Goal: Check status: Check status

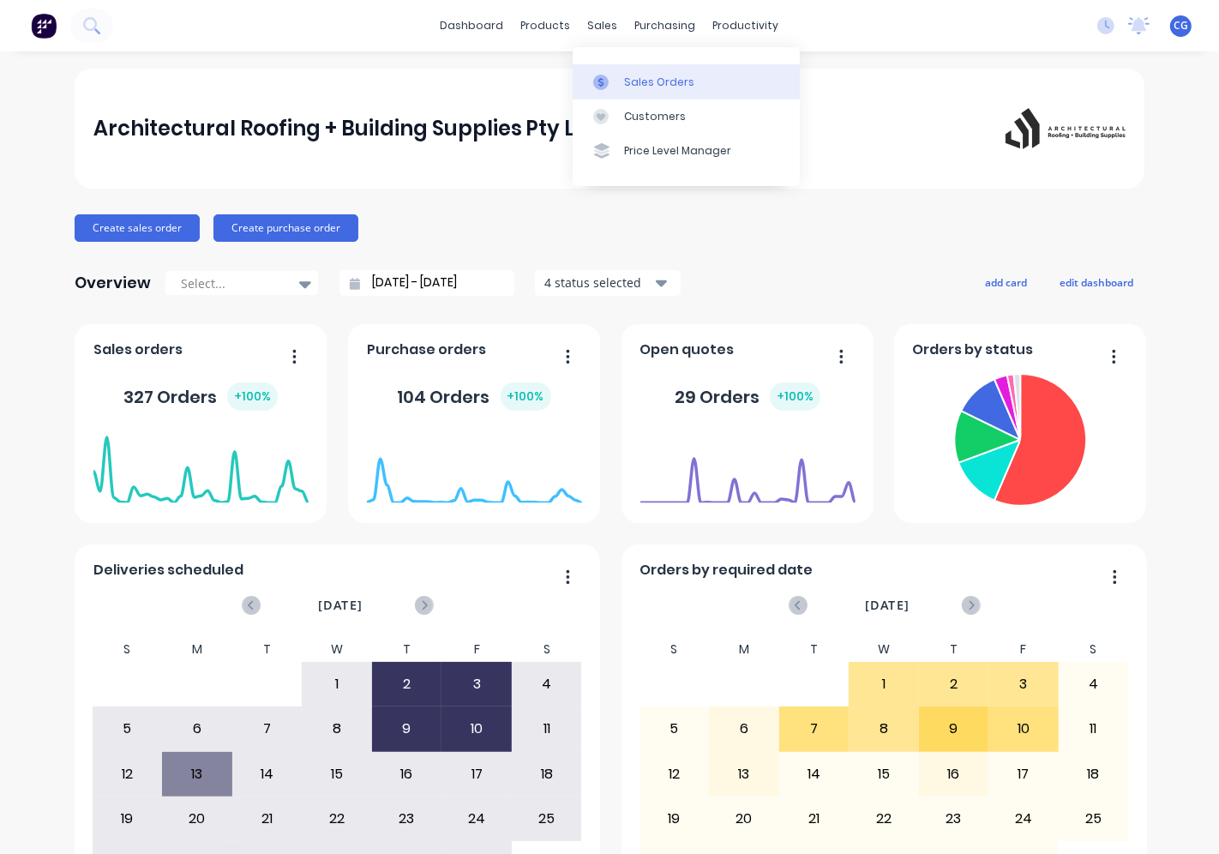
click at [646, 91] on link "Sales Orders" at bounding box center [686, 81] width 227 height 34
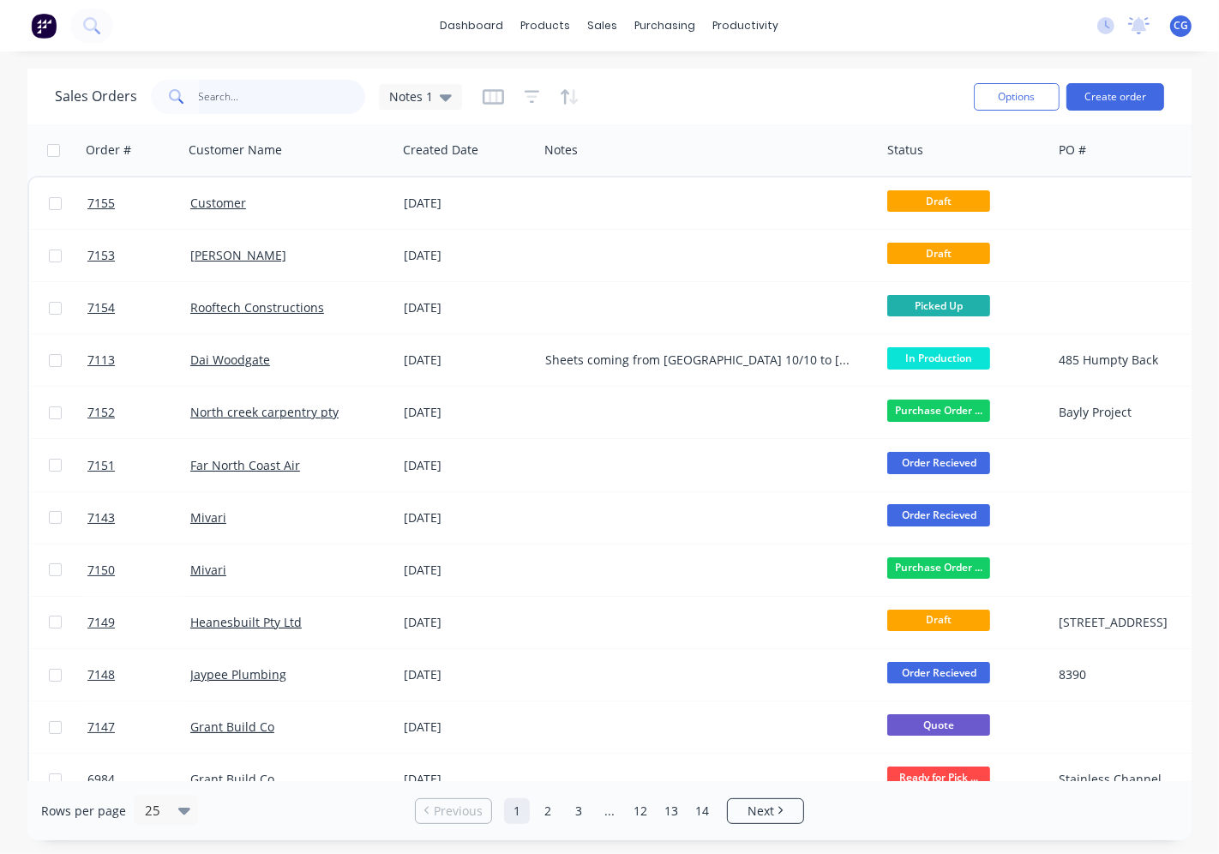
click at [217, 91] on input "text" at bounding box center [282, 97] width 167 height 34
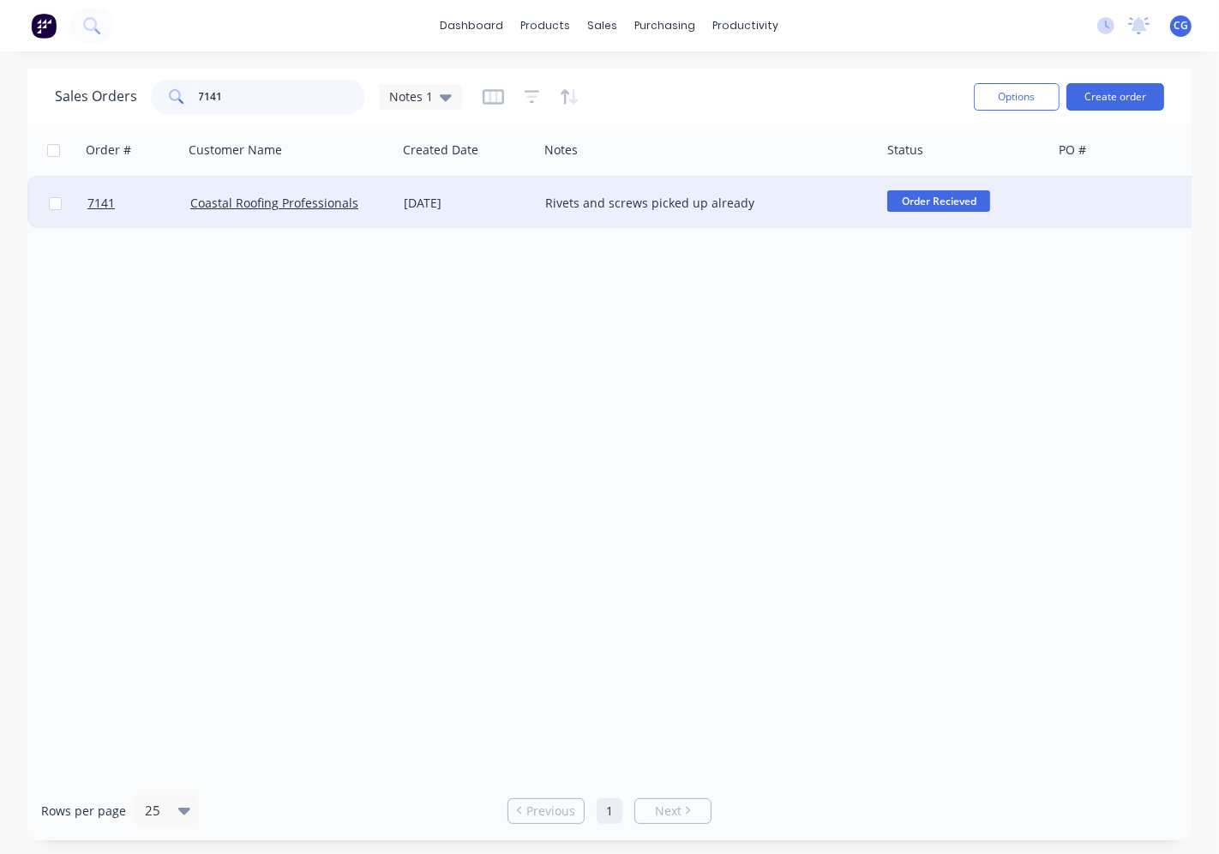
type input "7141"
click at [354, 225] on div "Coastal Roofing Professionals" at bounding box center [289, 202] width 213 height 51
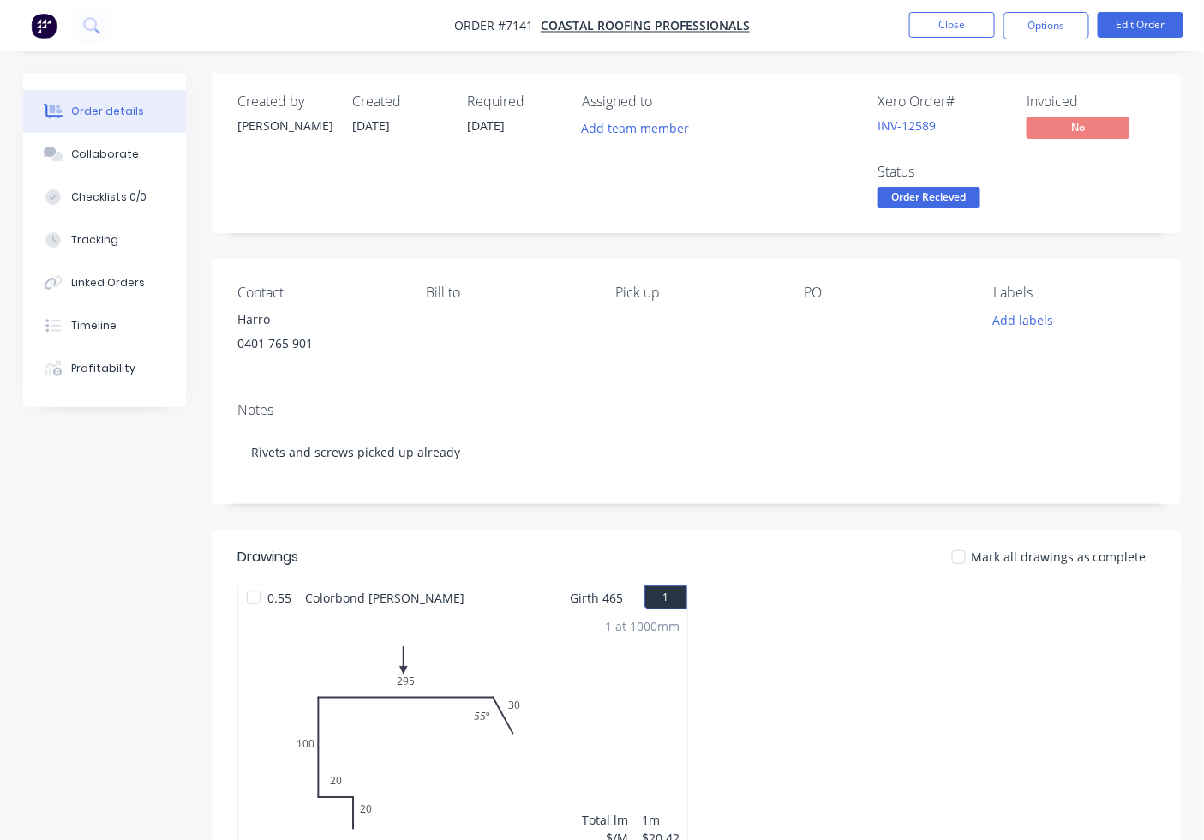
click at [956, 555] on div at bounding box center [959, 557] width 34 height 34
click at [940, 201] on span "Order Recieved" at bounding box center [929, 197] width 103 height 21
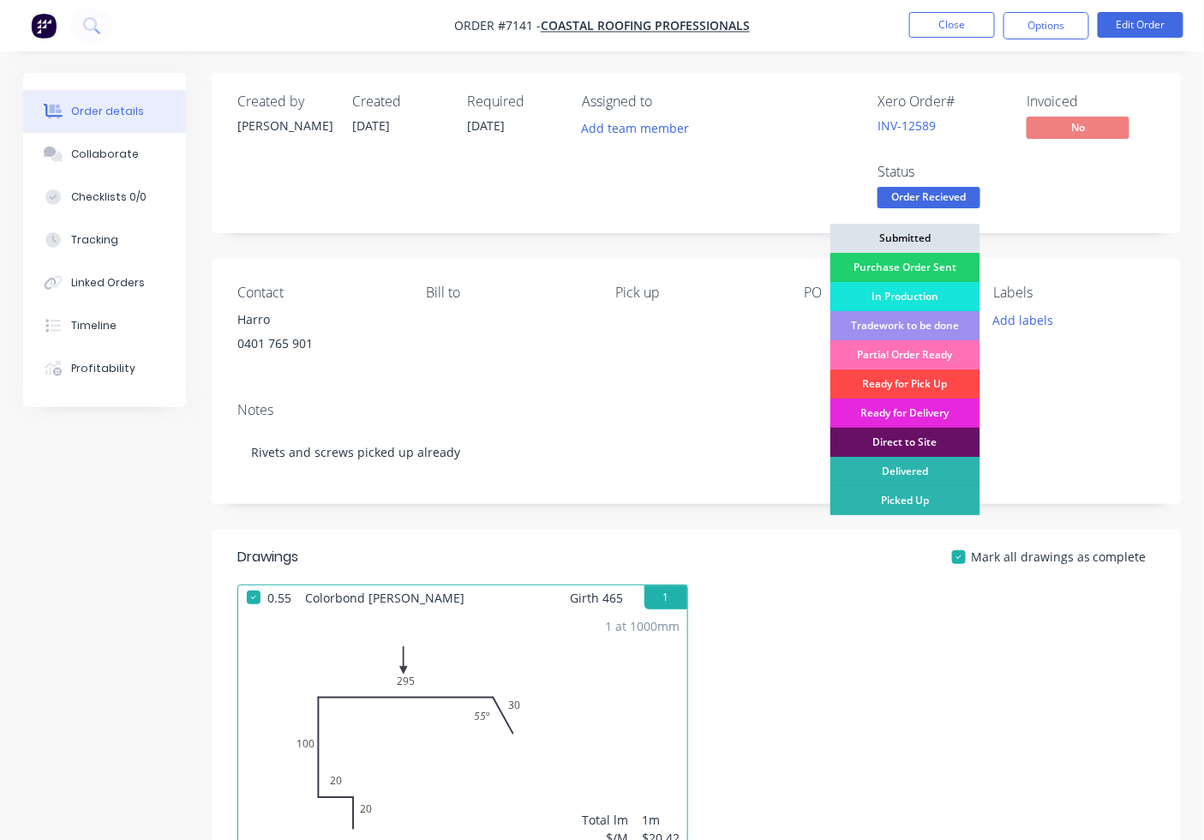
click at [912, 382] on div "Ready for Pick Up" at bounding box center [906, 383] width 150 height 29
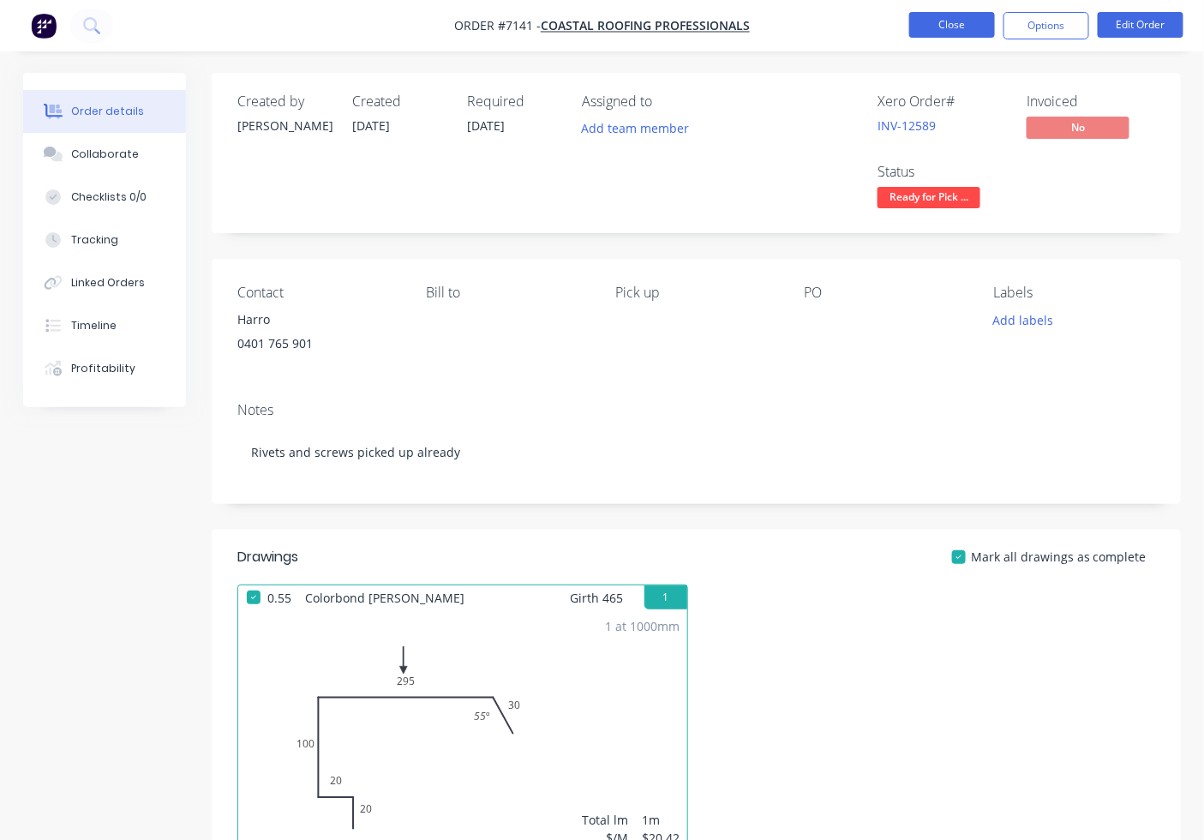
click at [968, 22] on button "Close" at bounding box center [952, 25] width 86 height 26
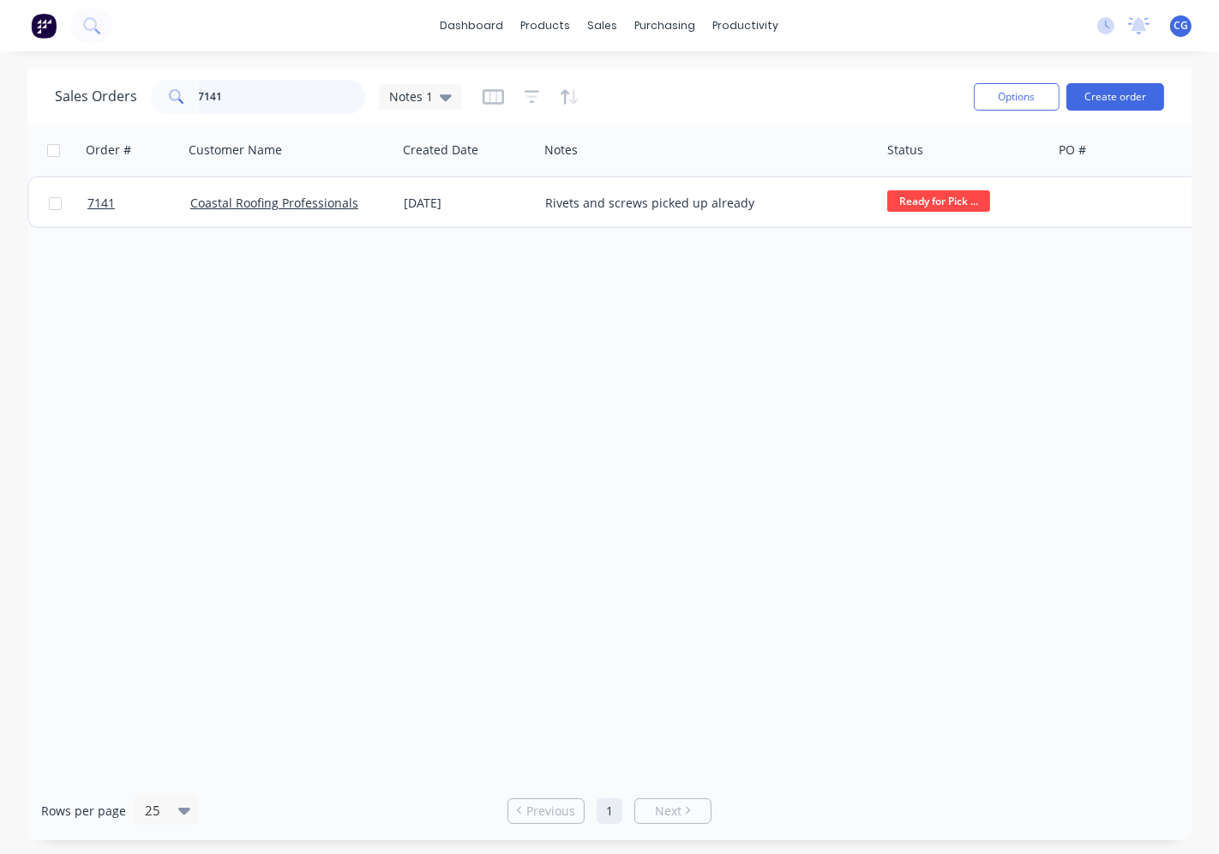
click at [313, 96] on input "7141" at bounding box center [282, 97] width 167 height 34
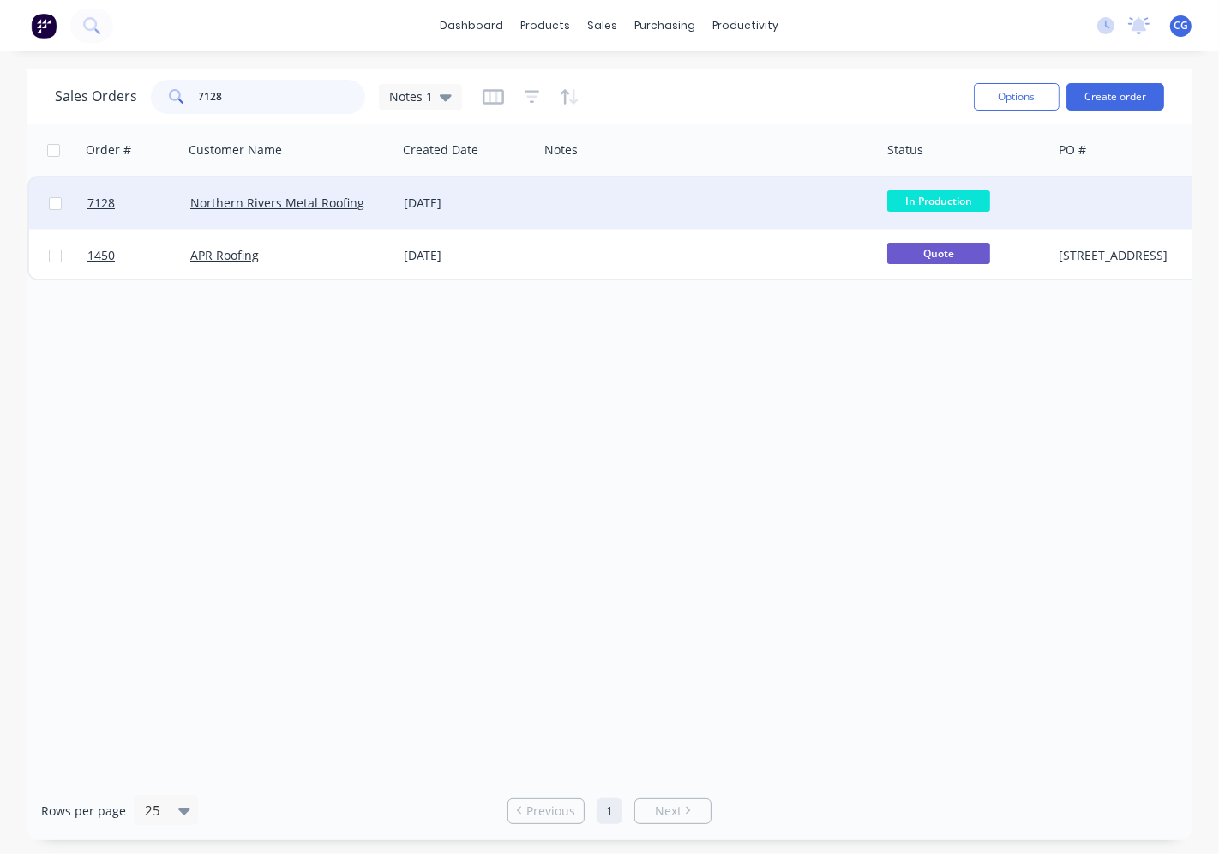
type input "7128"
click at [393, 207] on div "Northern Rivers Metal Roofing" at bounding box center [289, 202] width 213 height 51
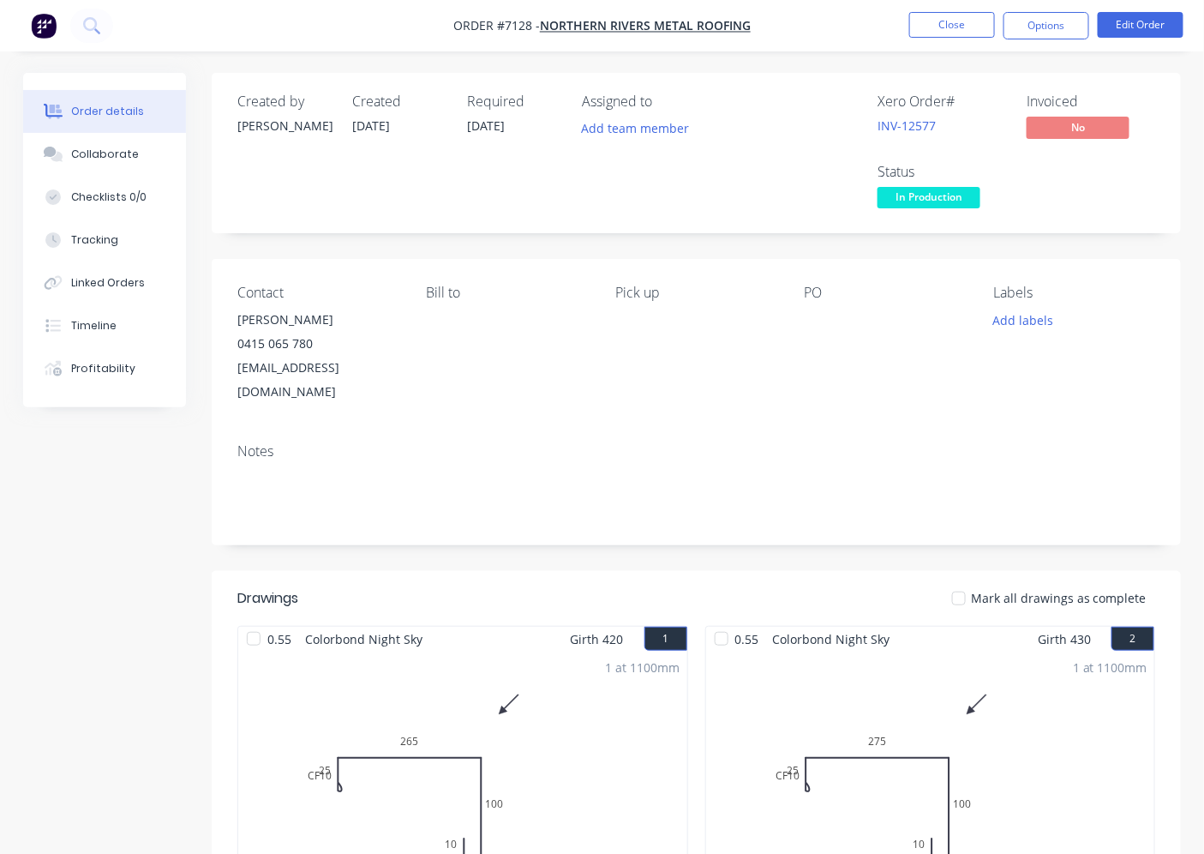
click at [970, 581] on div at bounding box center [959, 598] width 34 height 34
click at [944, 204] on span "In Production" at bounding box center [929, 197] width 103 height 21
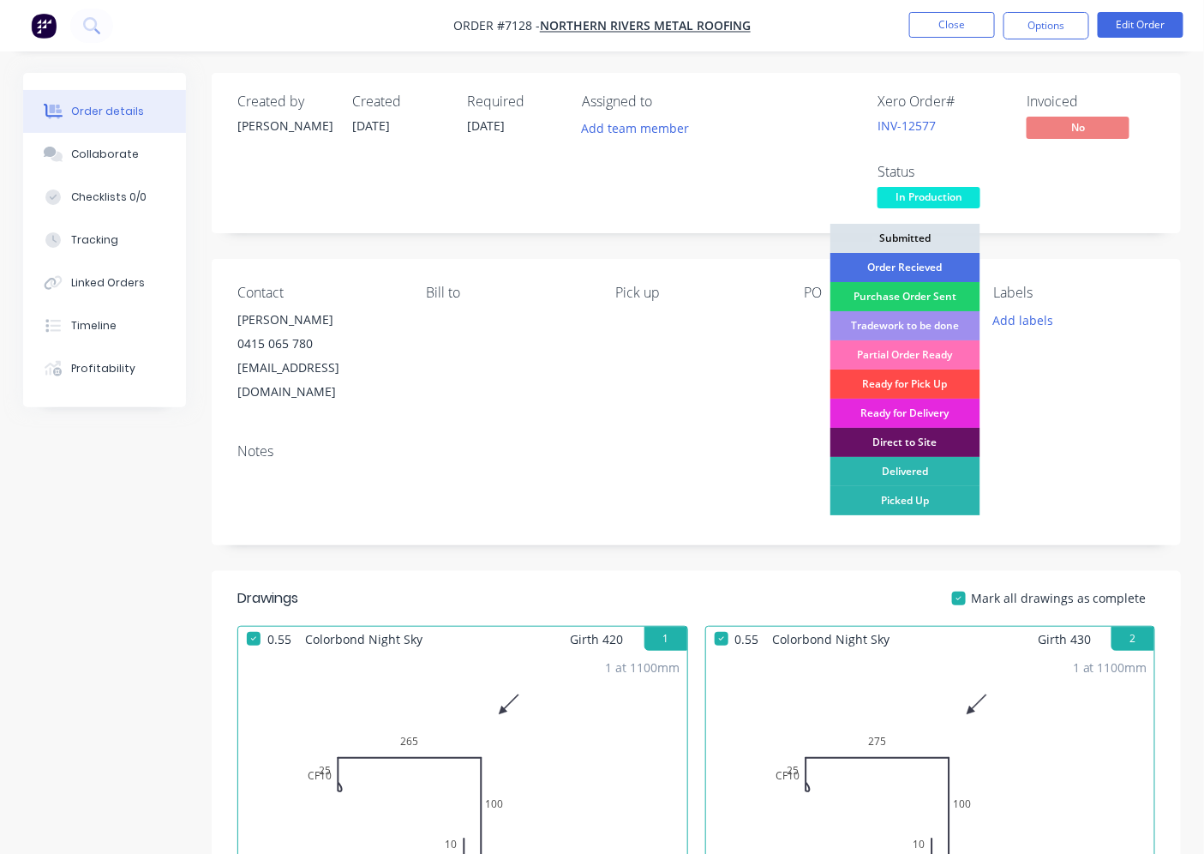
click at [901, 384] on div "Ready for Pick Up" at bounding box center [906, 383] width 150 height 29
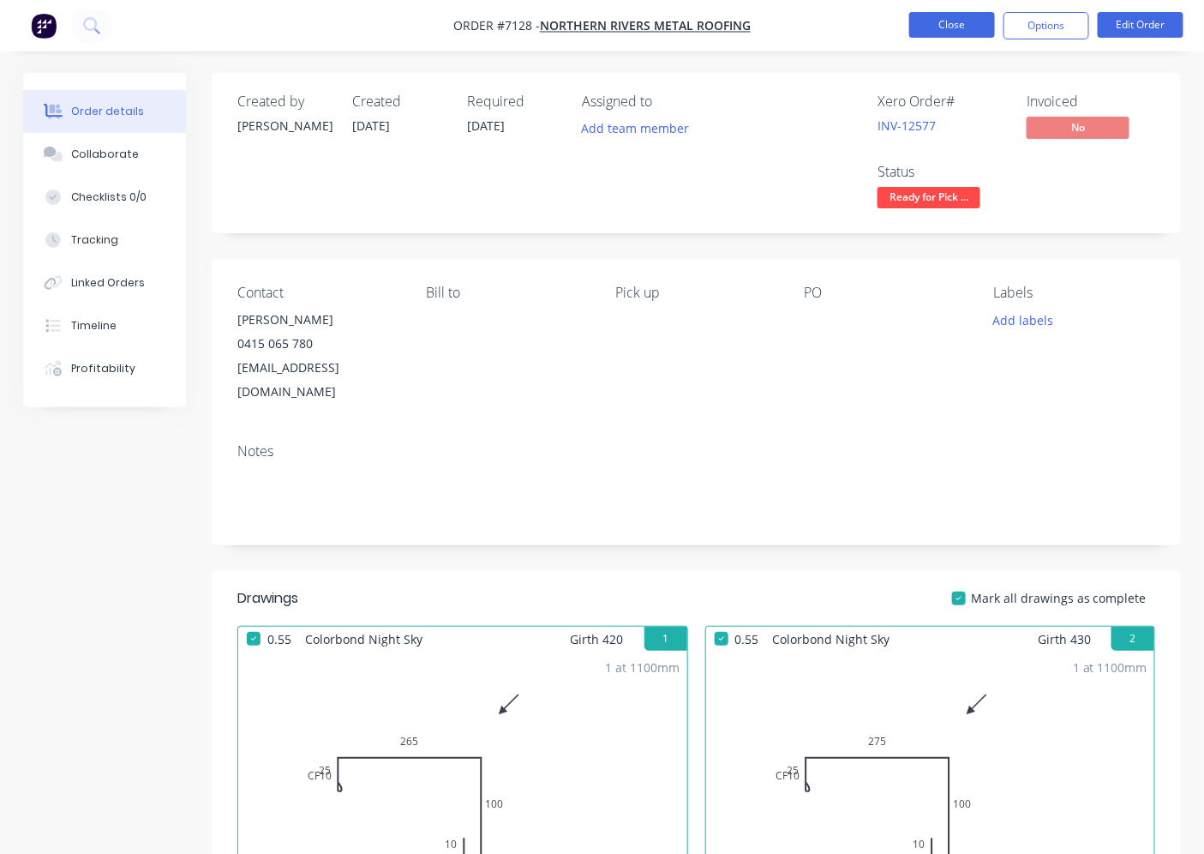
click at [958, 28] on button "Close" at bounding box center [952, 25] width 86 height 26
